Goal: Task Accomplishment & Management: Use online tool/utility

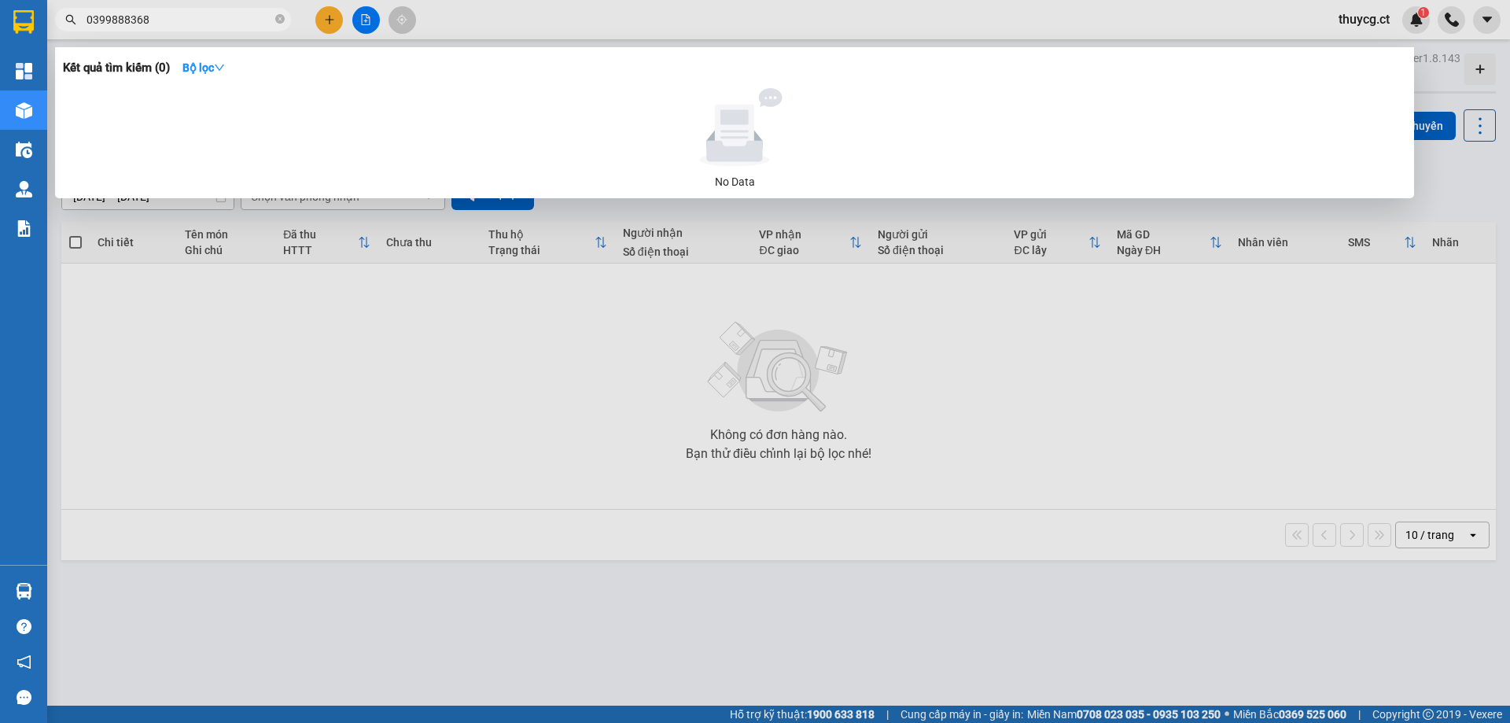
click at [213, 17] on input "0399888368" at bounding box center [180, 19] width 186 height 17
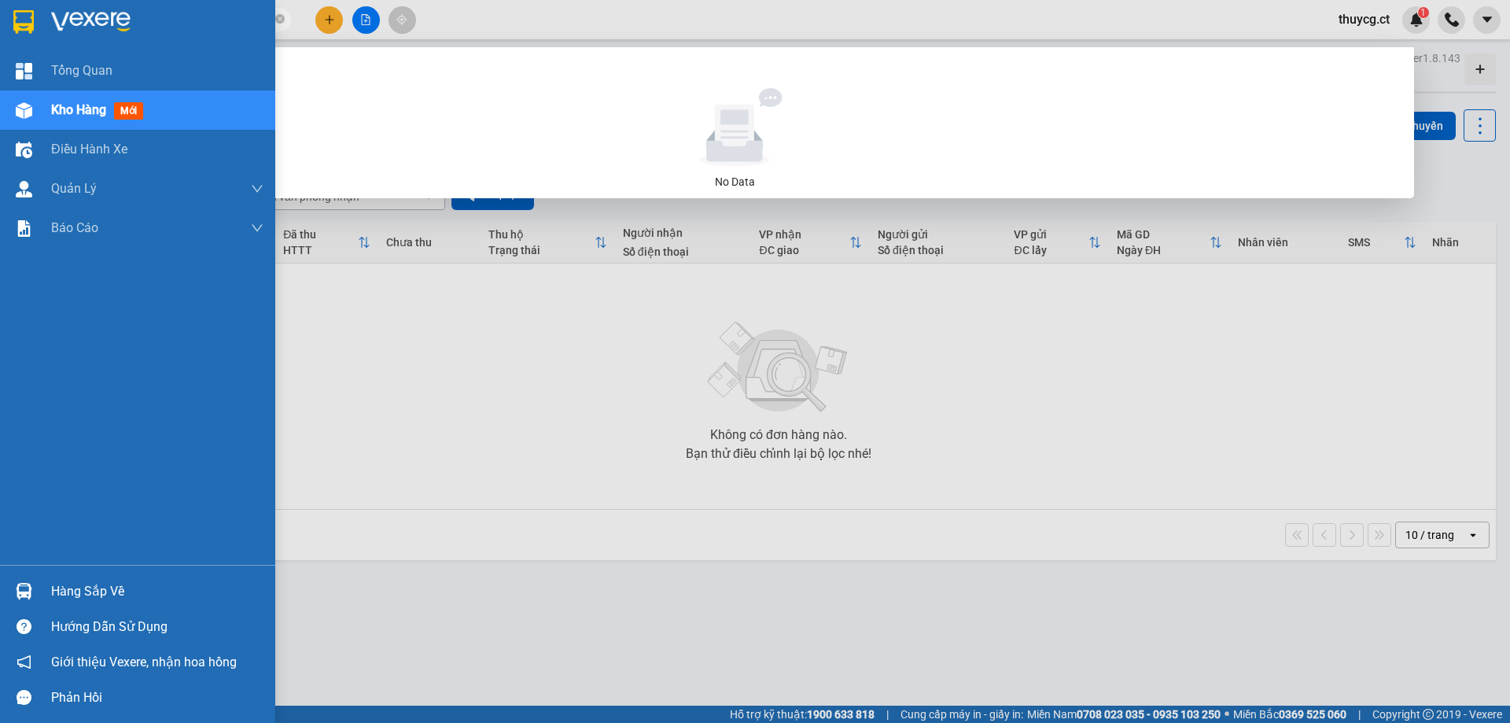
drag, startPoint x: 213, startPoint y: 17, endPoint x: 0, endPoint y: 46, distance: 215.1
click at [0, 46] on section "Kết quả tìm kiếm ( 0 ) Bộ lọc No Data 0399888368 thuycg.ct 1 Tổng Quan Kho hàng…" at bounding box center [755, 361] width 1510 height 723
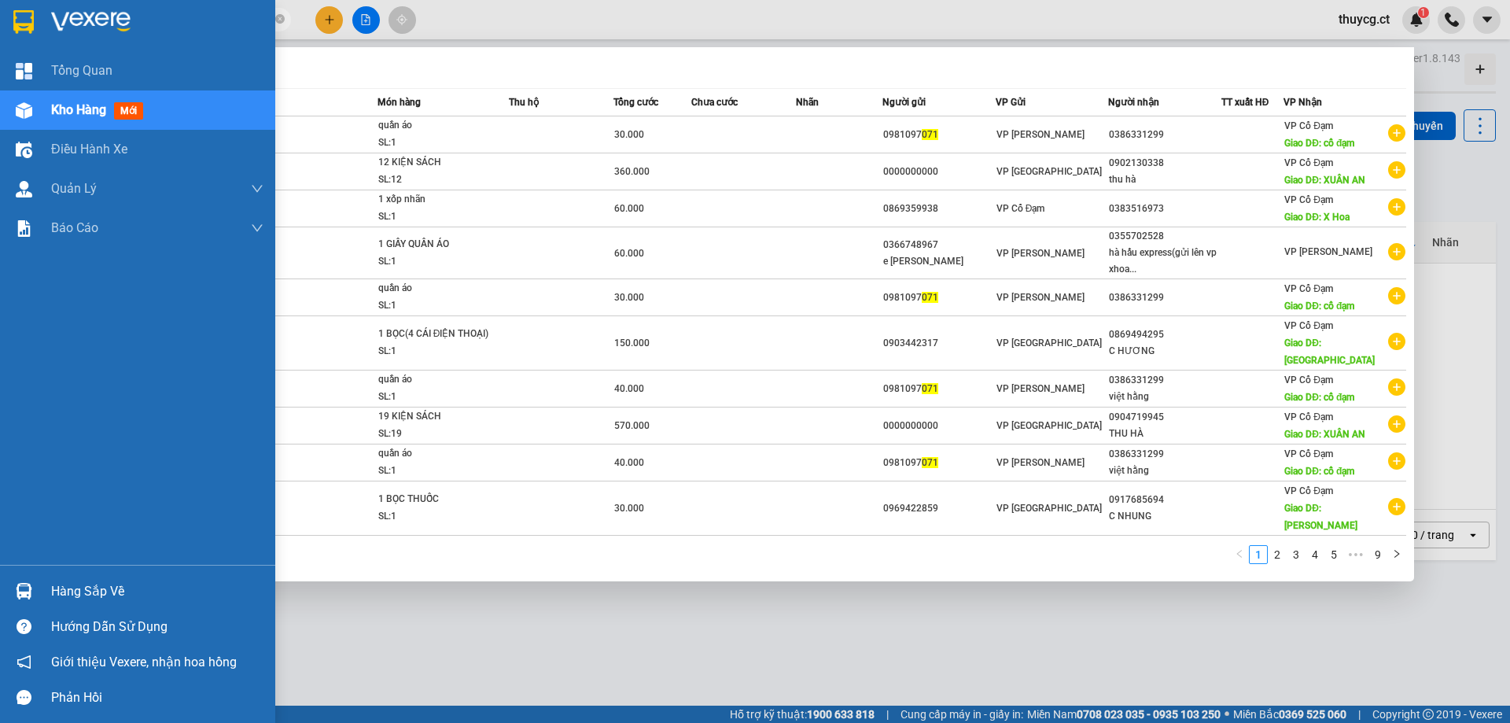
drag, startPoint x: 118, startPoint y: 19, endPoint x: 17, endPoint y: 19, distance: 101.5
click at [17, 19] on section "Kết quả tìm kiếm ( 81 ) Bộ lọc Mã ĐH Trạng thái Món hàng Thu hộ Tổng cước Chưa …" at bounding box center [755, 361] width 1510 height 723
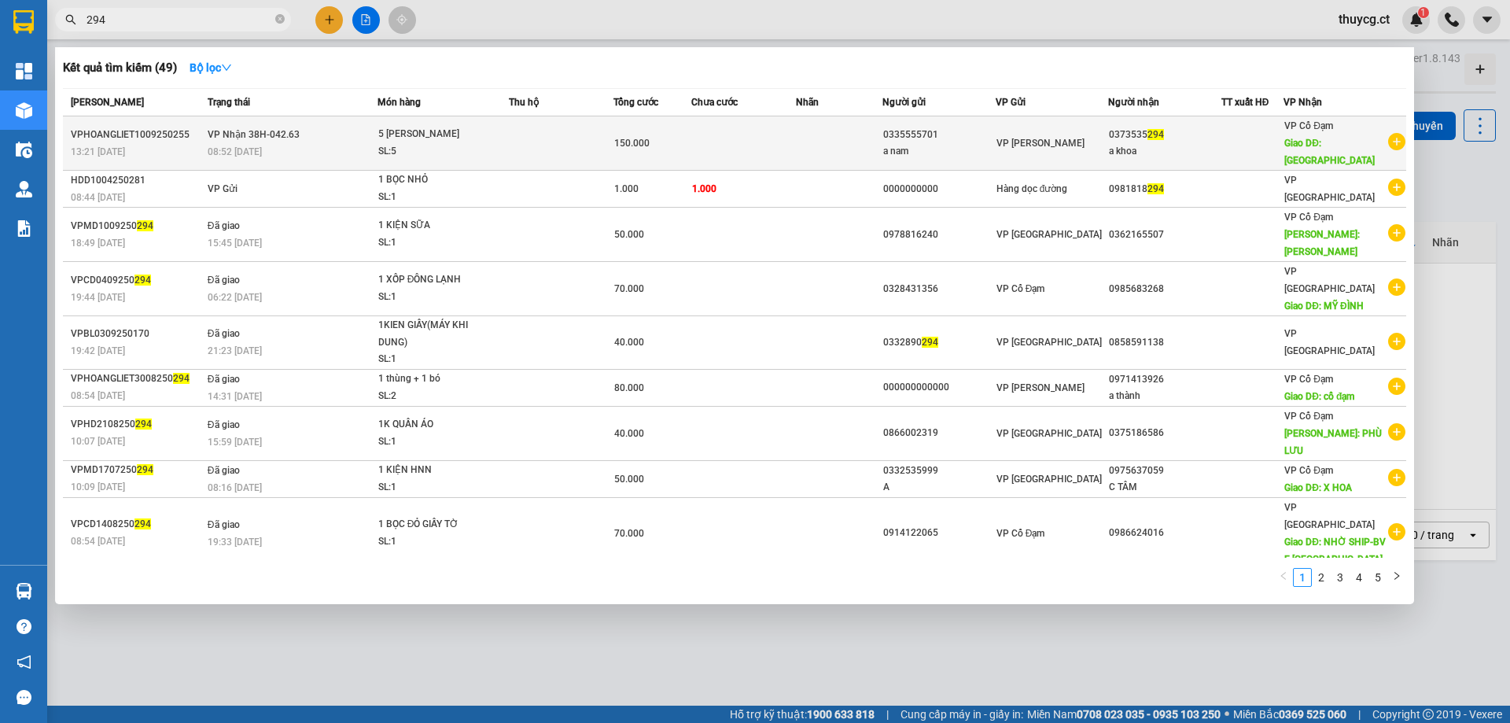
type input "294"
click at [509, 133] on span "5 thùng sơn SL: 5" at bounding box center [443, 143] width 131 height 34
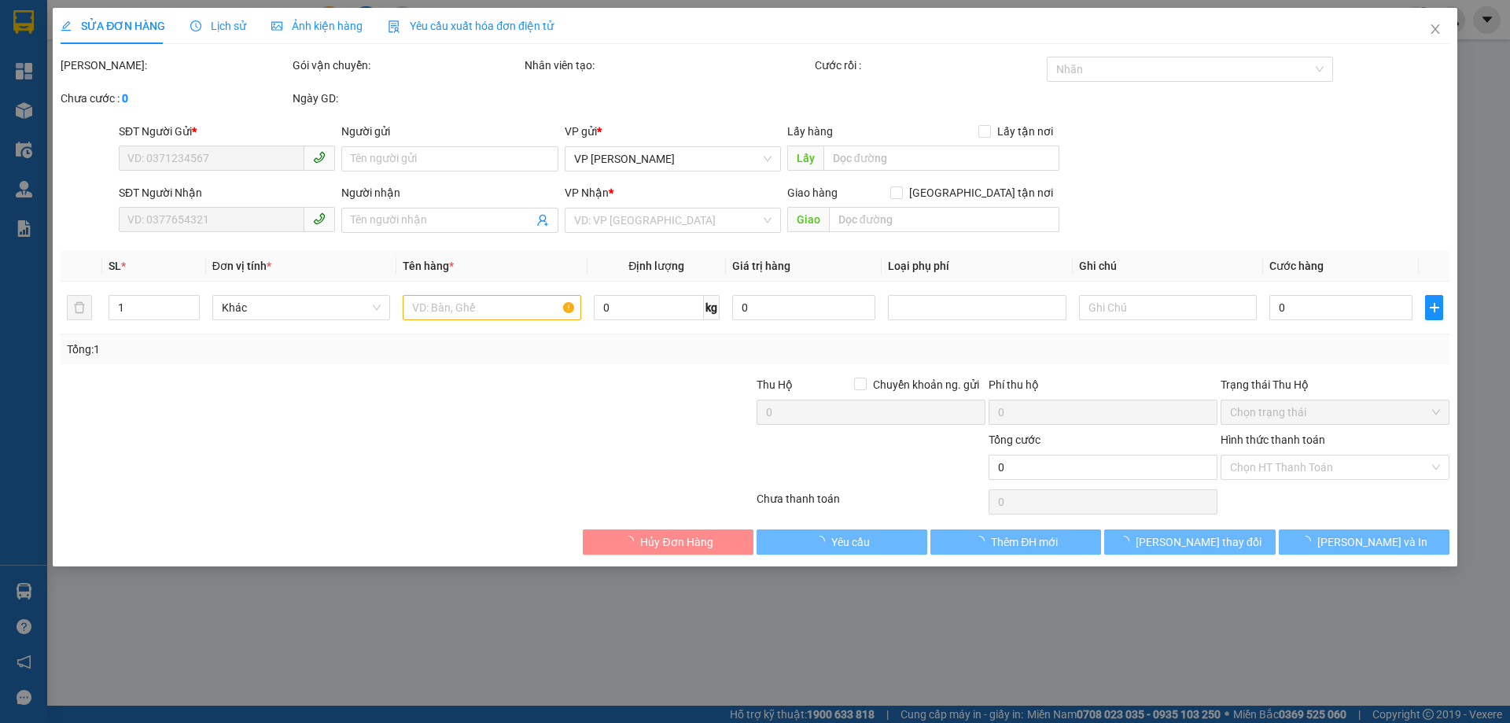
type input "0335555701"
type input "a nam"
type input "0373535294"
type input "a khoa"
type input "xuân mỹ"
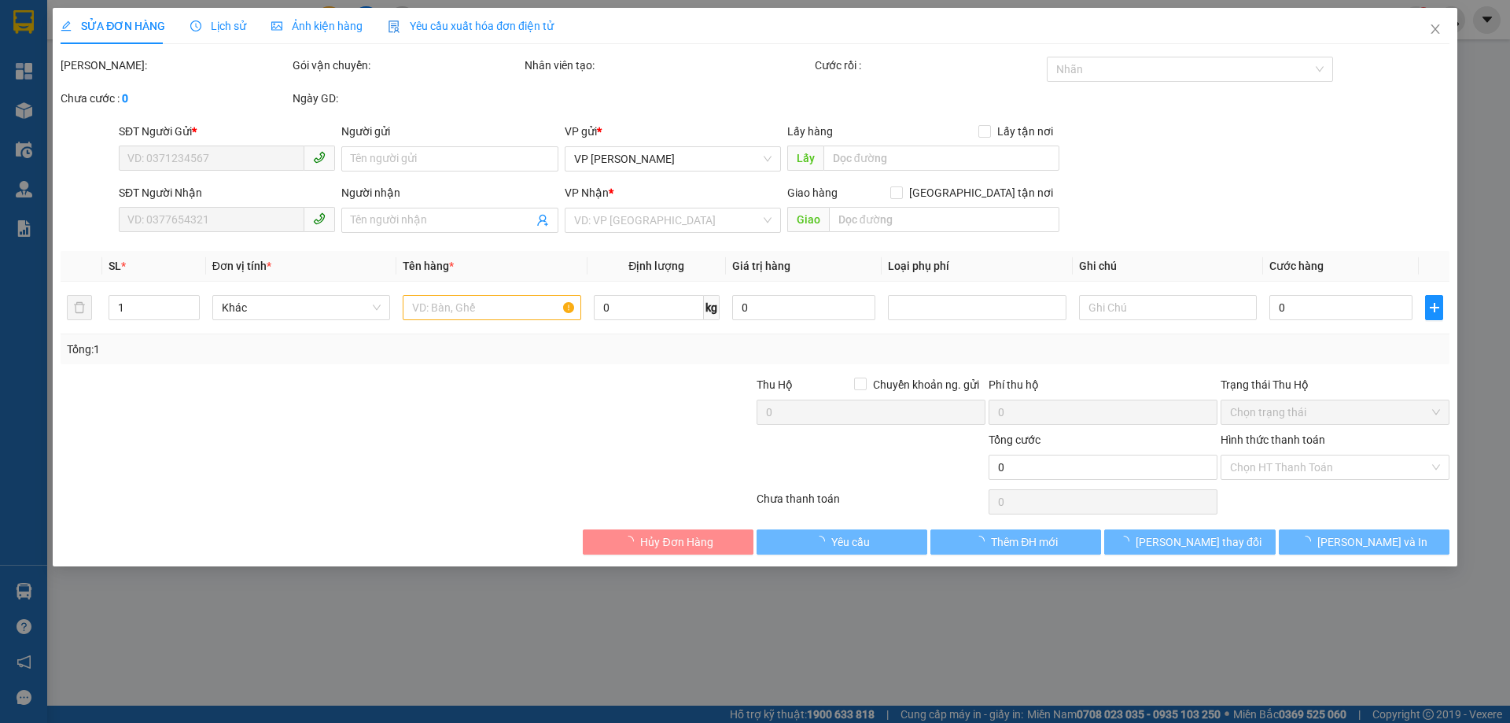
type input "150.000"
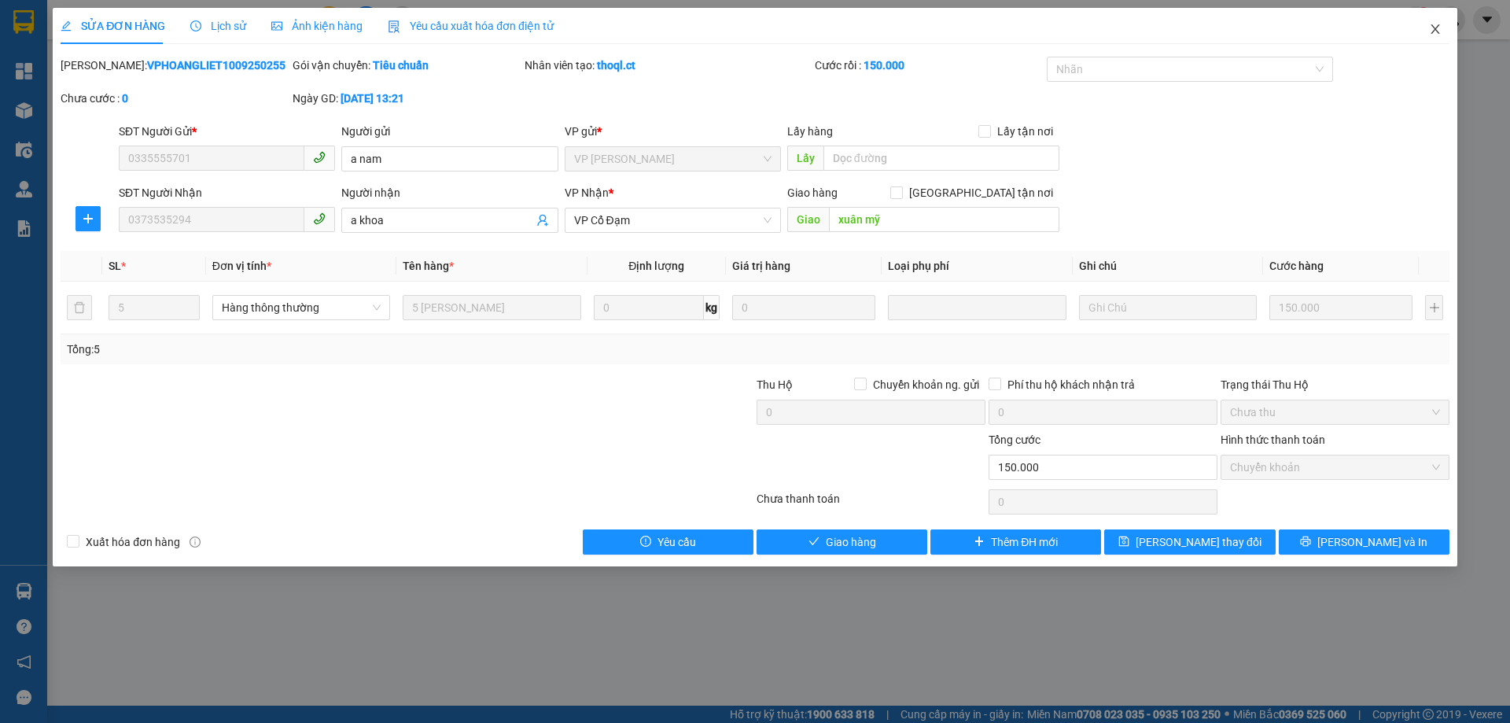
click at [1434, 28] on icon "close" at bounding box center [1435, 28] width 9 height 9
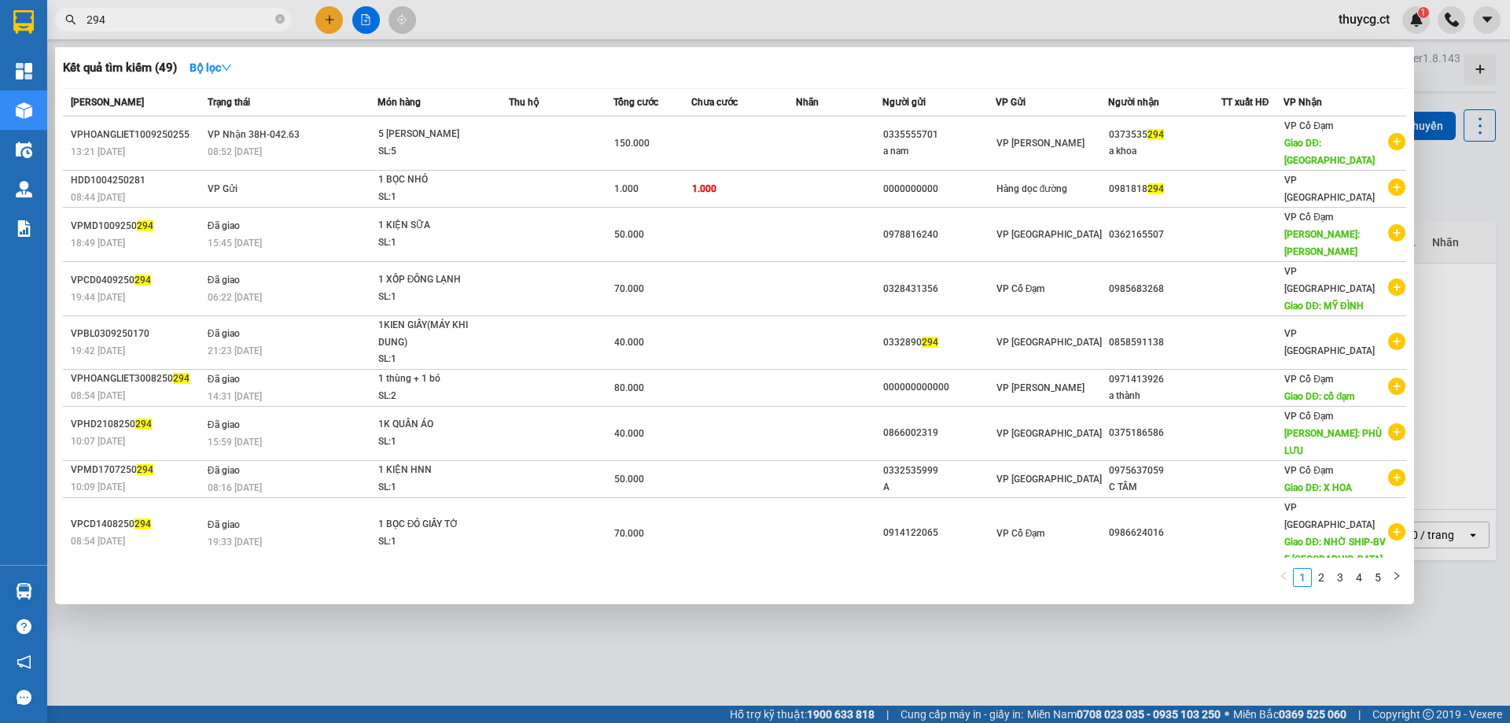
click at [156, 22] on input "294" at bounding box center [180, 19] width 186 height 17
